Goal: Communication & Community: Answer question/provide support

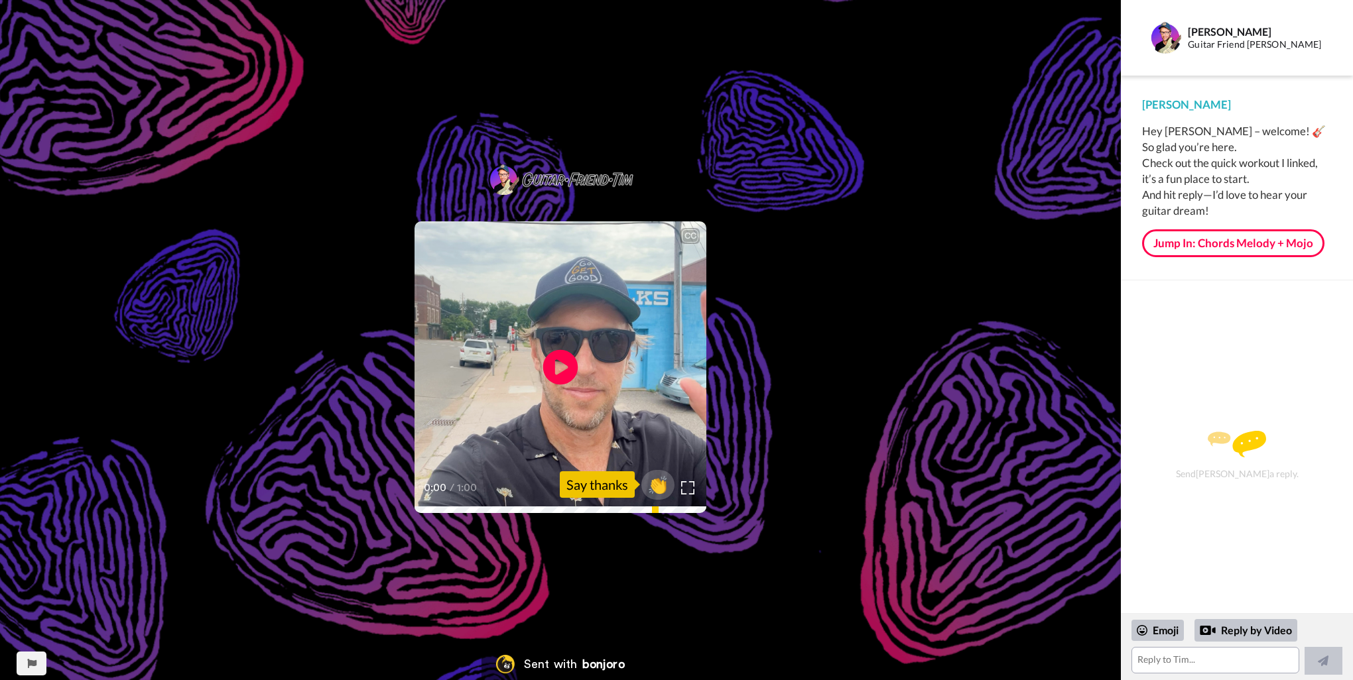
click at [555, 369] on icon "Play/Pause" at bounding box center [560, 367] width 35 height 63
click at [662, 489] on span "👏" at bounding box center [658, 485] width 42 height 27
click at [1220, 373] on div "Send [PERSON_NAME] a reply." at bounding box center [1237, 455] width 196 height 303
click at [1233, 464] on div "Send [PERSON_NAME] a reply." at bounding box center [1237, 455] width 196 height 303
click at [1200, 391] on div "Send [PERSON_NAME] a reply." at bounding box center [1237, 455] width 196 height 303
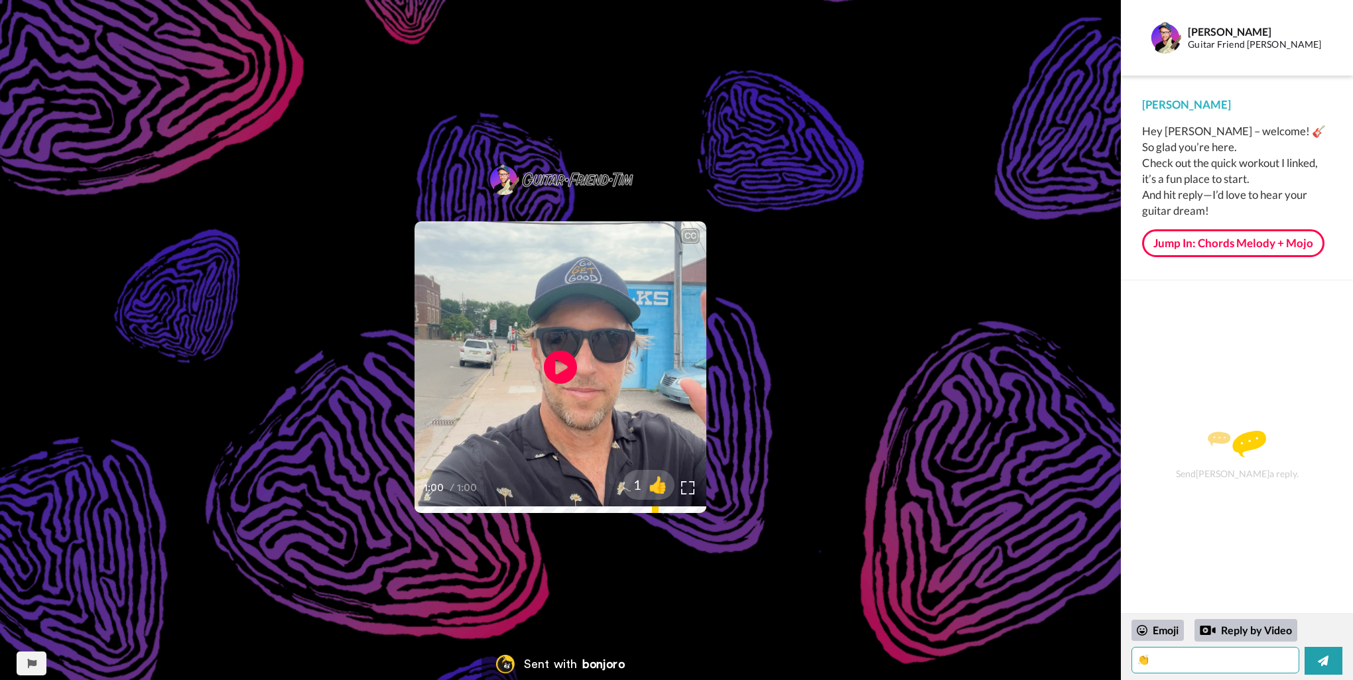
click at [1172, 663] on textarea "👏" at bounding box center [1215, 660] width 168 height 27
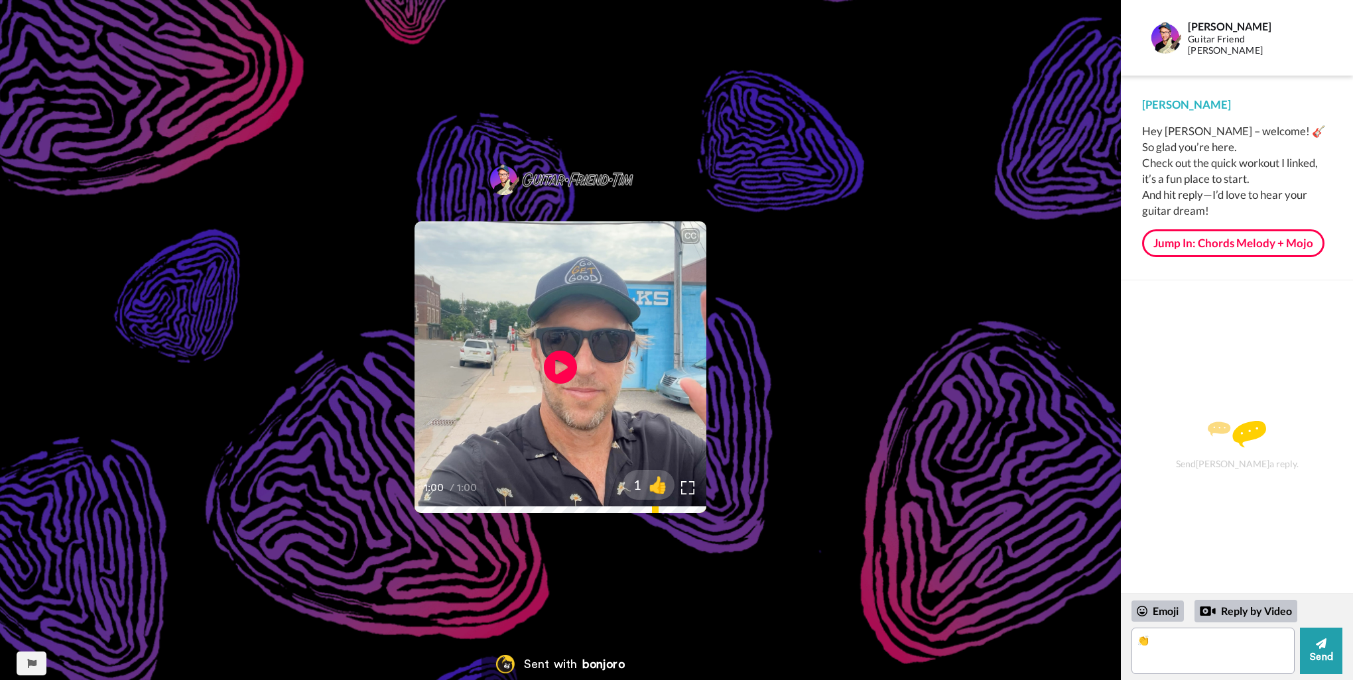
click at [1193, 330] on div "Send [PERSON_NAME] a reply." at bounding box center [1237, 445] width 196 height 283
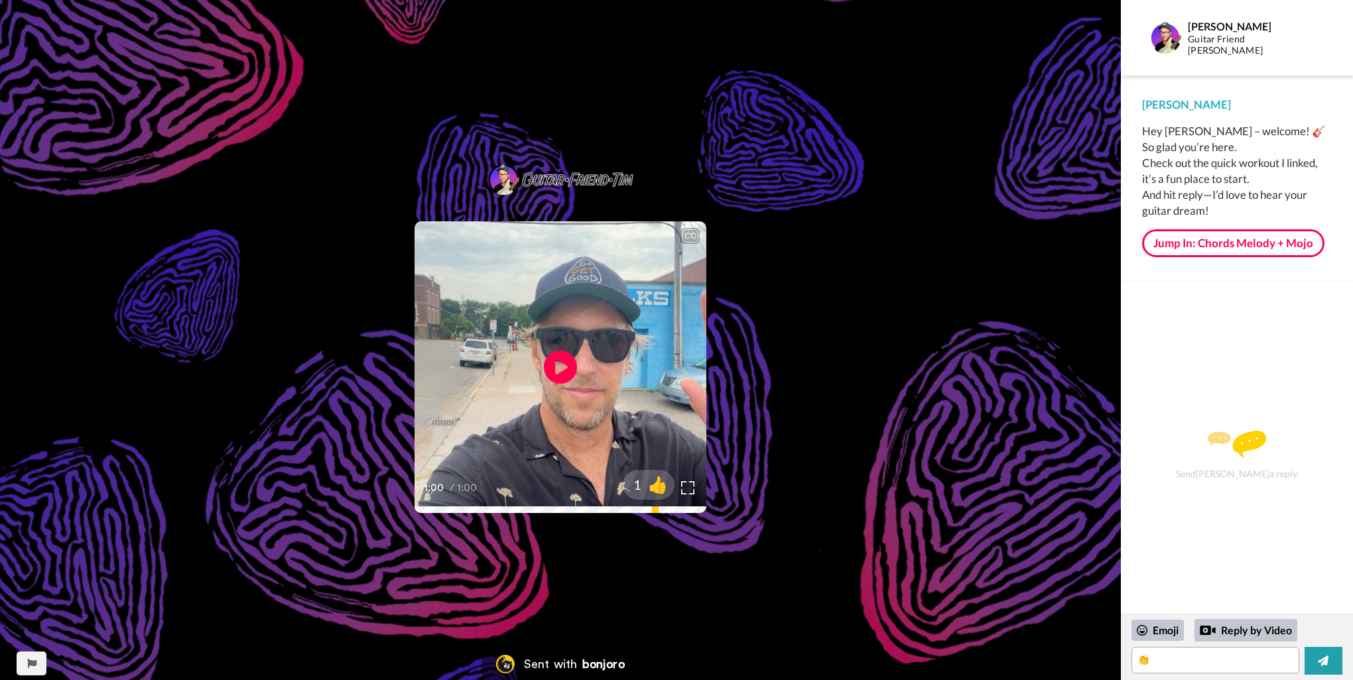
click at [1226, 475] on div "Send [PERSON_NAME] a reply." at bounding box center [1237, 455] width 196 height 303
click at [1225, 422] on div "Send [PERSON_NAME] a reply." at bounding box center [1237, 455] width 196 height 303
click at [1165, 665] on textarea "👏" at bounding box center [1215, 660] width 168 height 27
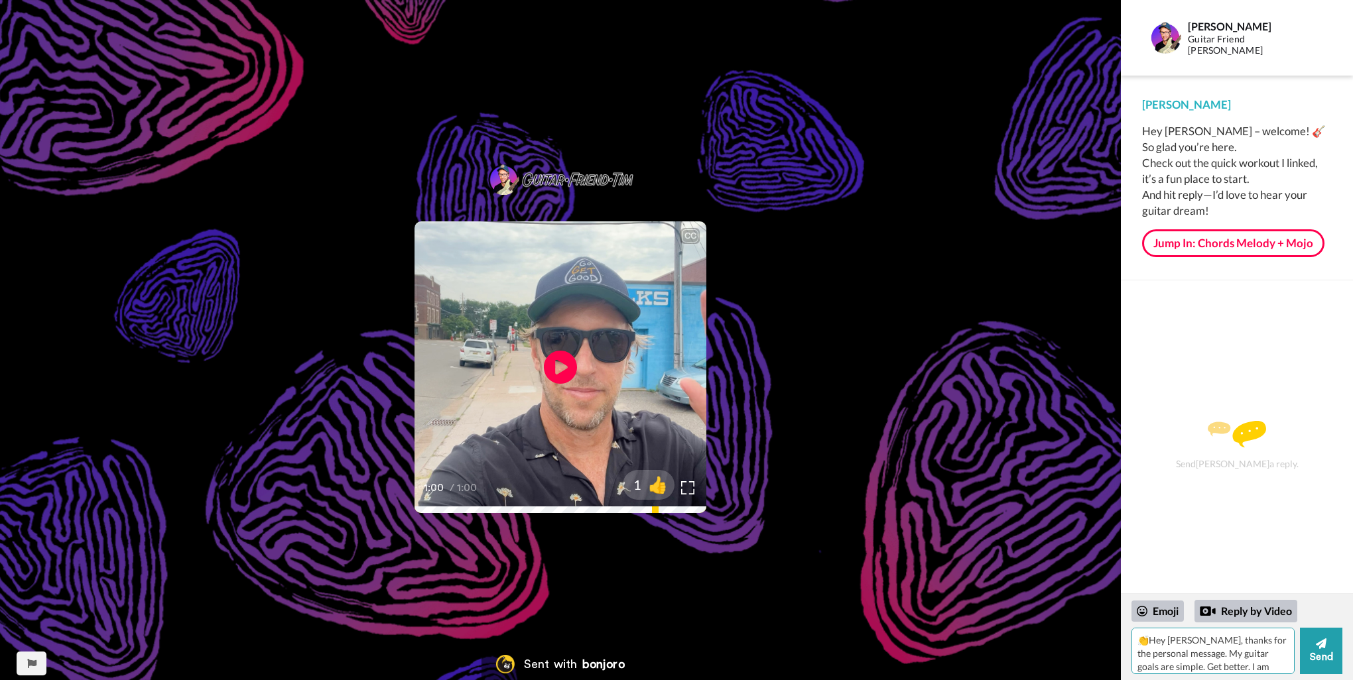
scroll to position [12, 0]
type textarea "👏Hey [PERSON_NAME], thanks for the personal message. My guitar goals are simple…"
click at [1316, 647] on icon at bounding box center [1321, 643] width 11 height 13
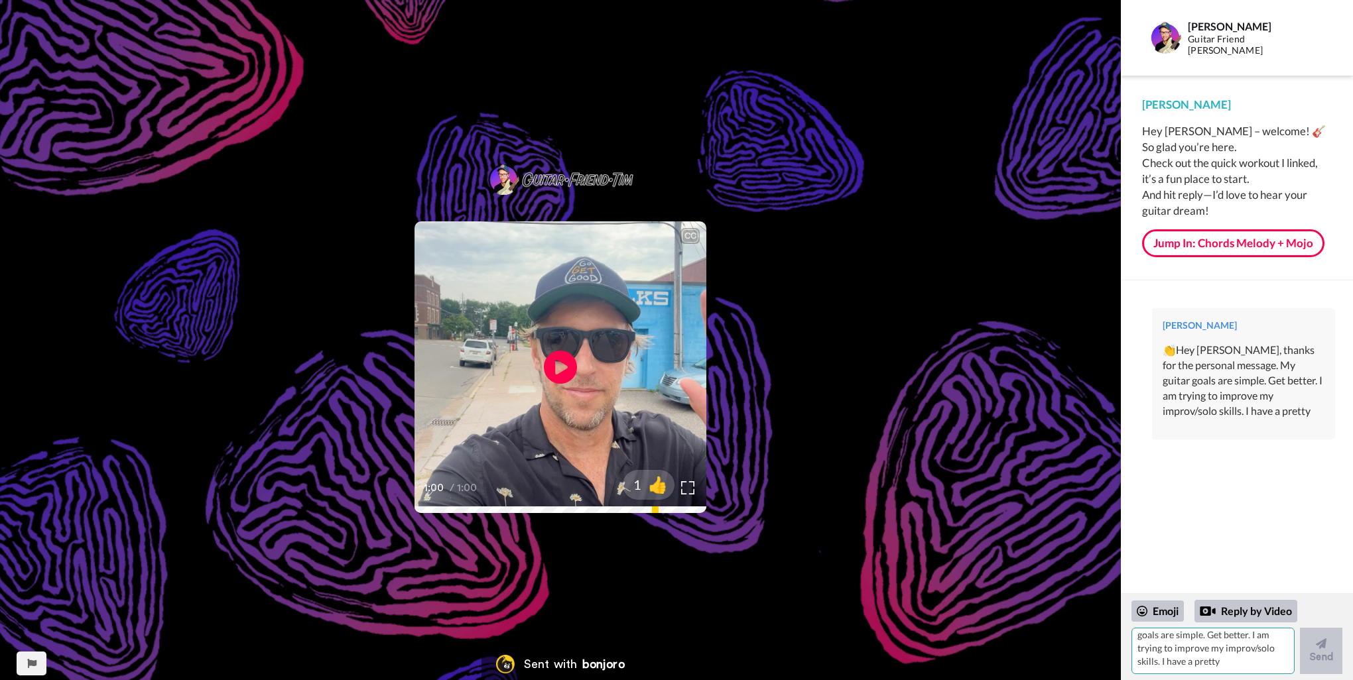
scroll to position [0, 0]
